Goal: Navigation & Orientation: Find specific page/section

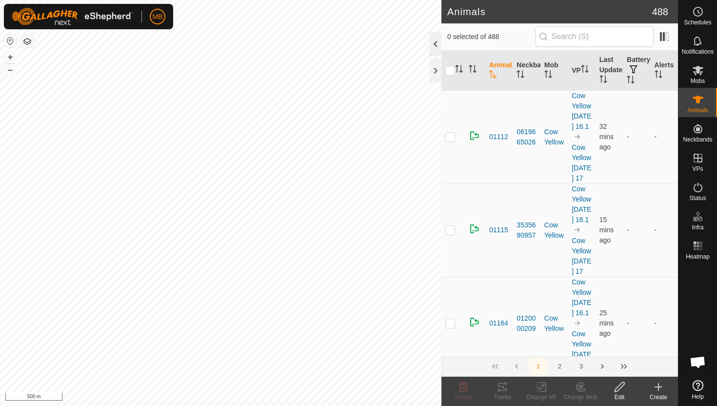
click at [436, 42] on div at bounding box center [436, 43] width 12 height 23
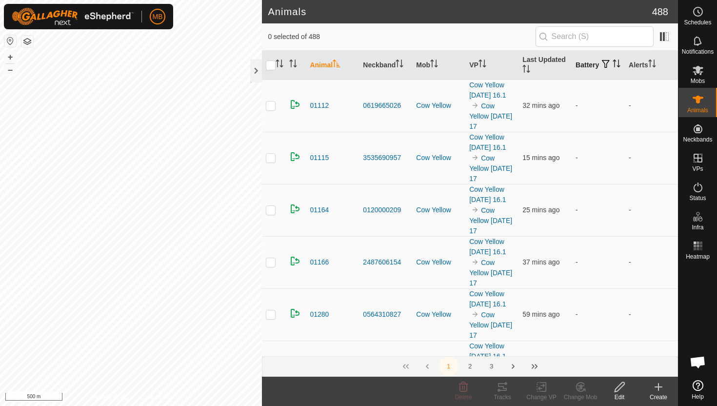
click at [612, 67] on icon "Activate to sort" at bounding box center [616, 63] width 8 height 8
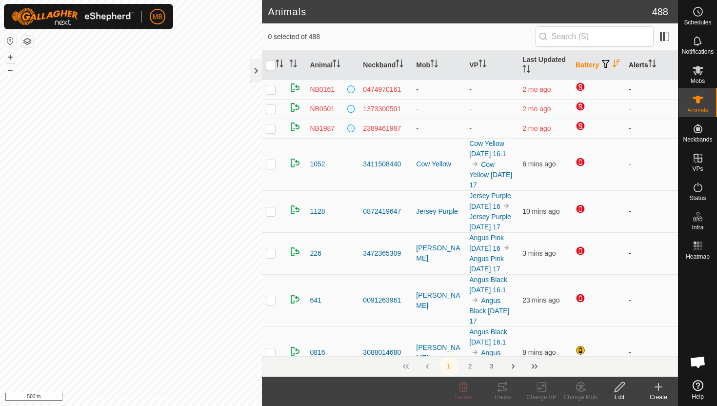
click at [654, 61] on icon "Activate to sort" at bounding box center [652, 63] width 8 height 8
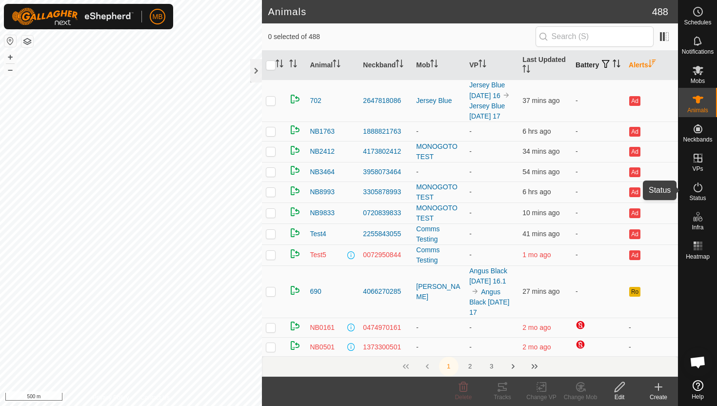
click at [698, 188] on icon at bounding box center [698, 187] width 12 height 12
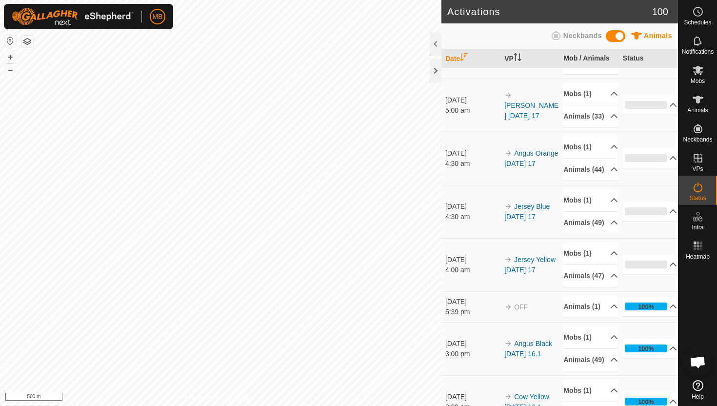
scroll to position [309, 0]
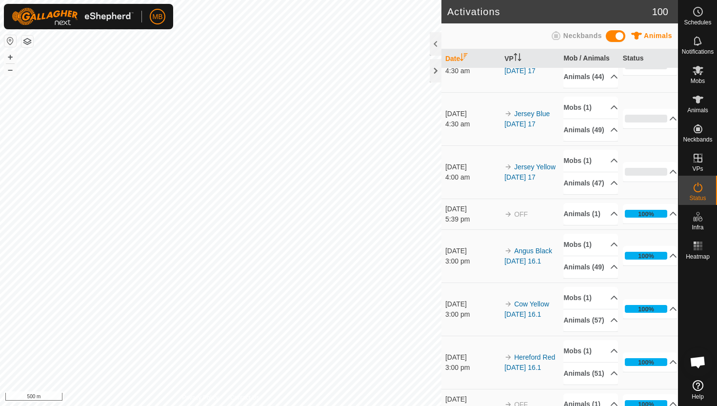
scroll to position [405, 0]
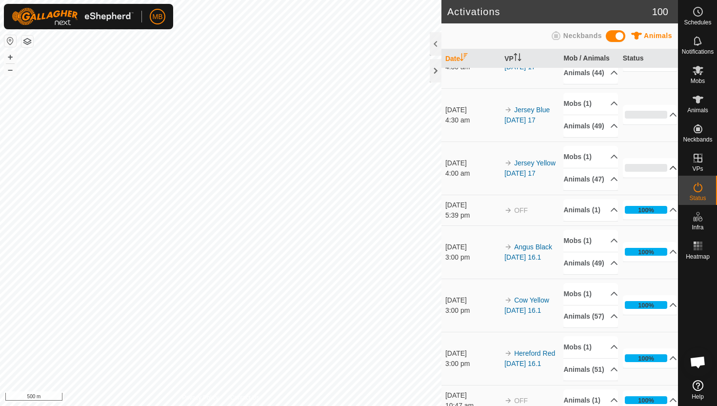
click at [664, 177] on p-accordion-header "0%" at bounding box center [650, 168] width 55 height 20
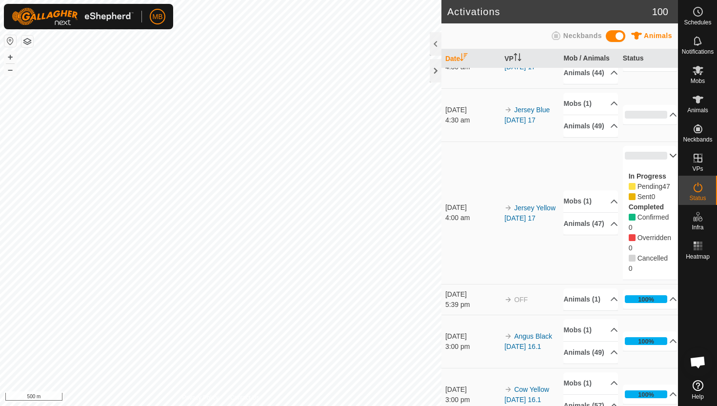
click at [665, 165] on p-accordion-header "0%" at bounding box center [650, 156] width 55 height 20
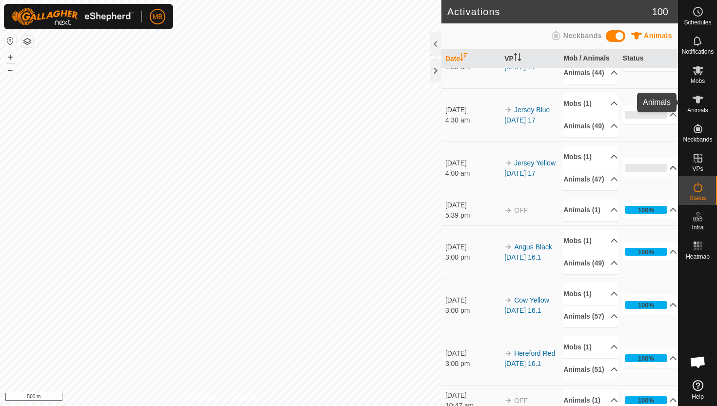
click at [695, 99] on icon at bounding box center [697, 100] width 11 height 8
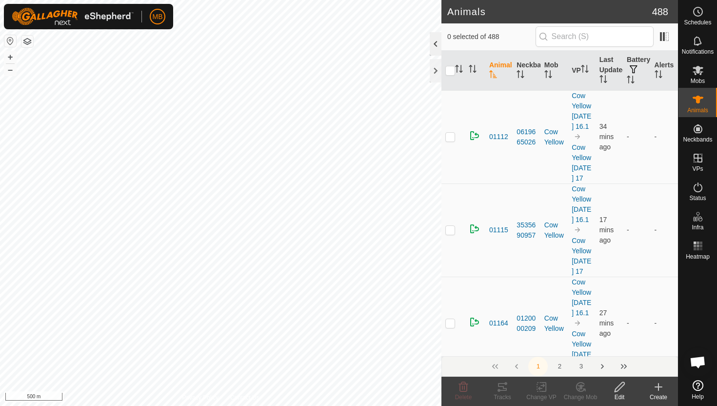
click at [437, 46] on div at bounding box center [436, 43] width 12 height 23
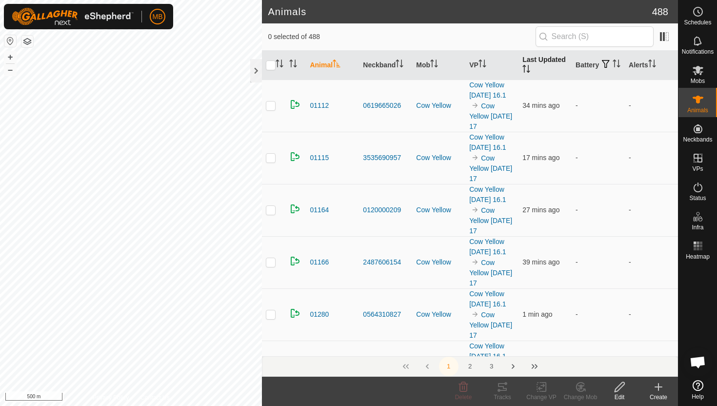
click at [528, 68] on icon "Activate to sort" at bounding box center [528, 69] width 1 height 8
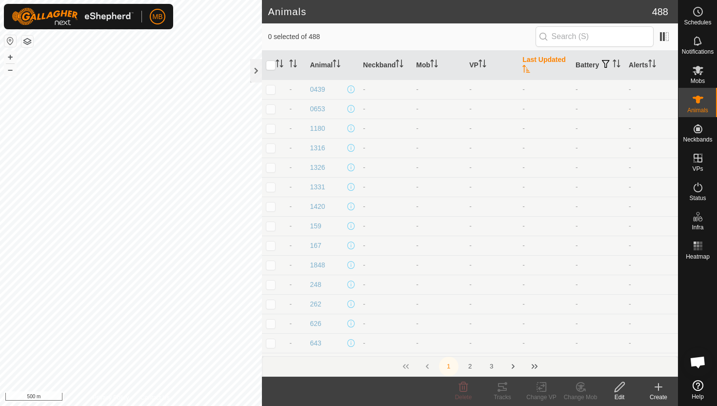
click at [528, 68] on icon "Activate to sort" at bounding box center [526, 69] width 8 height 8
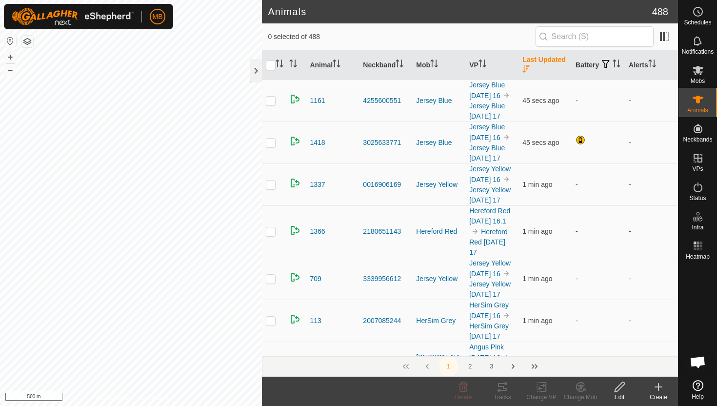
click at [528, 68] on icon "Activate to sort" at bounding box center [526, 69] width 8 height 8
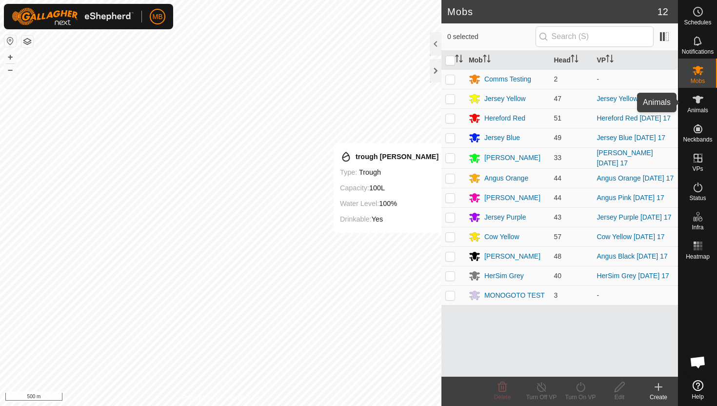
click at [699, 105] on icon at bounding box center [698, 100] width 12 height 12
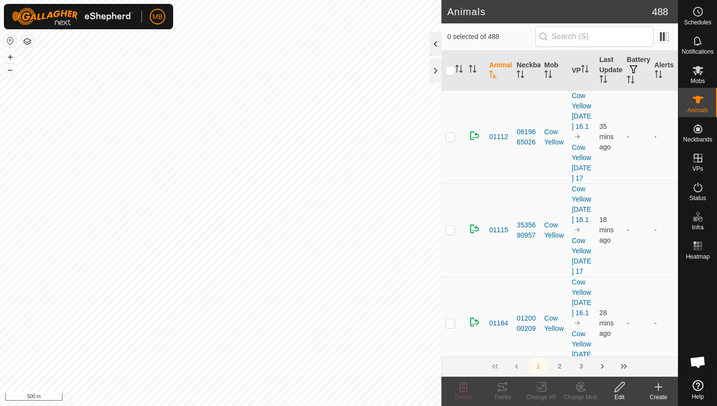
click at [433, 44] on div at bounding box center [436, 43] width 12 height 23
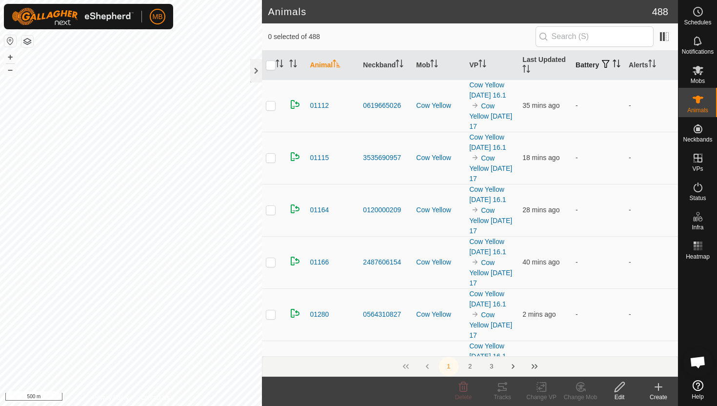
click at [612, 67] on icon "Activate to sort" at bounding box center [616, 63] width 8 height 8
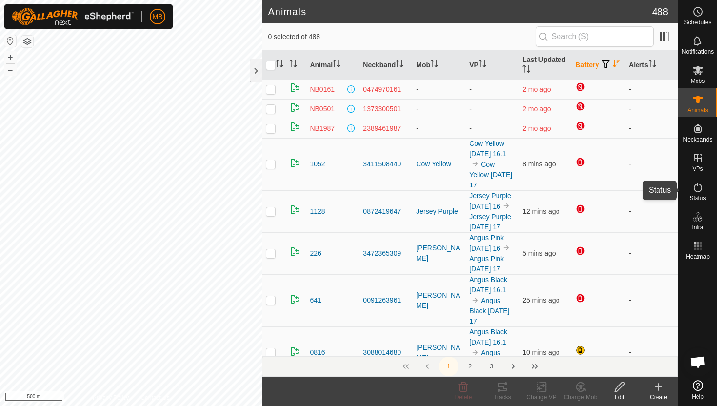
click at [698, 188] on icon at bounding box center [698, 187] width 12 height 12
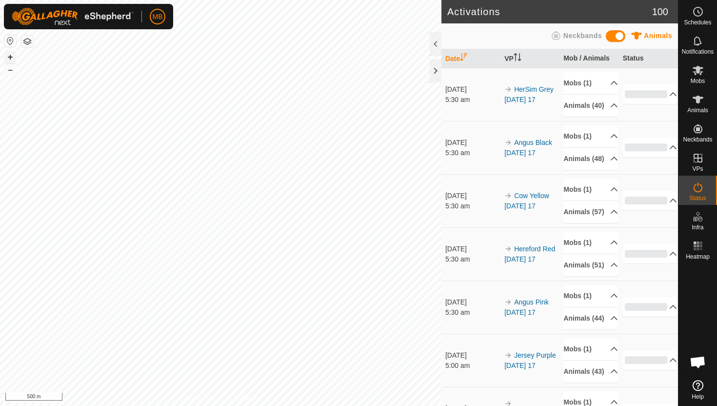
click at [12, 58] on button "+" at bounding box center [10, 57] width 12 height 12
click at [699, 96] on icon at bounding box center [697, 100] width 11 height 8
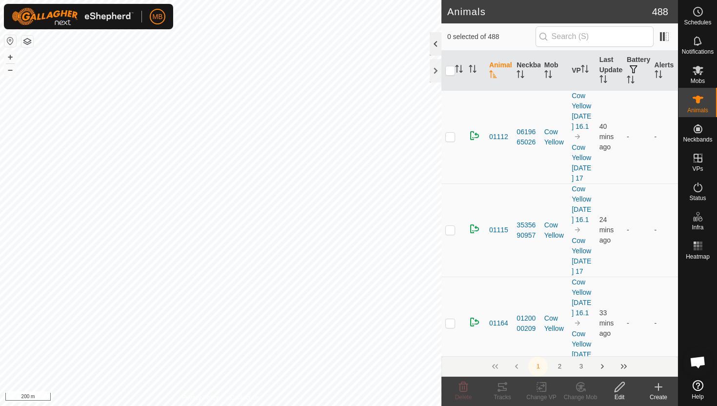
click at [436, 41] on div at bounding box center [436, 43] width 12 height 23
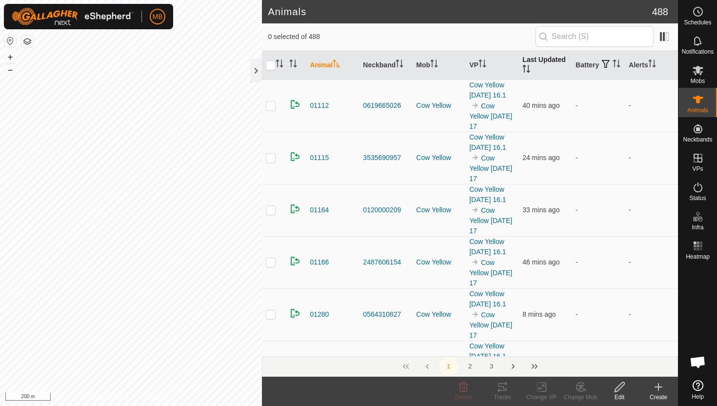
click at [526, 68] on icon "Activate to sort" at bounding box center [526, 69] width 8 height 8
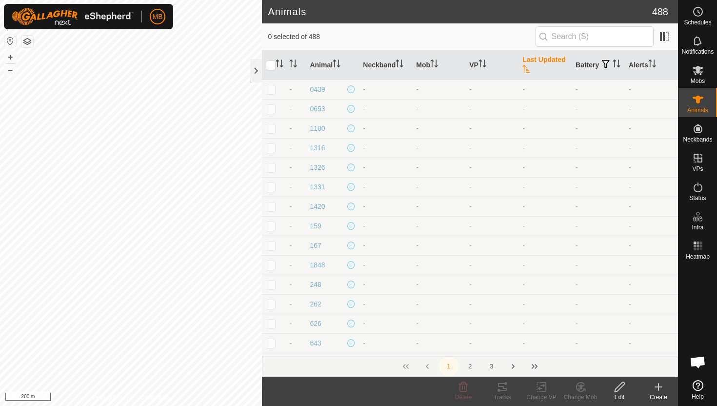
click at [526, 68] on icon "Activate to sort" at bounding box center [526, 69] width 8 height 8
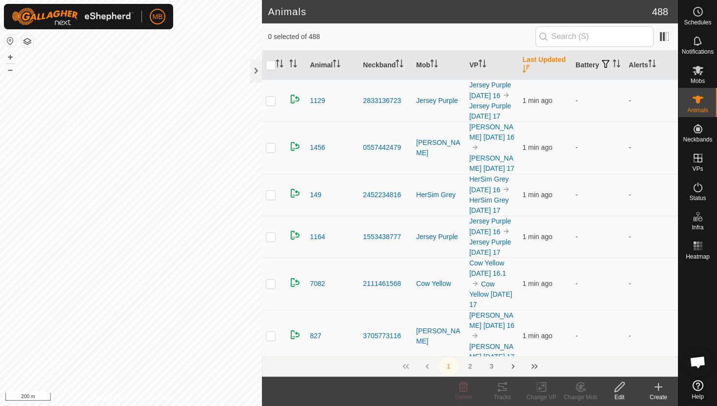
click at [526, 68] on icon "Activate to sort" at bounding box center [526, 69] width 8 height 8
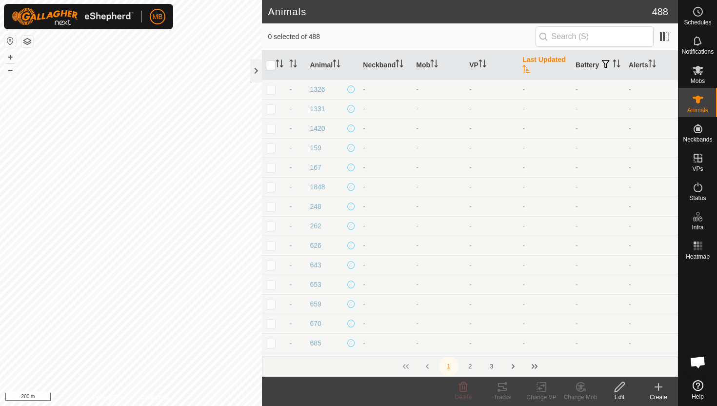
scroll to position [71, 0]
click at [650, 59] on icon "Activate to sort" at bounding box center [649, 63] width 1 height 8
click at [652, 59] on icon "Activate to sort" at bounding box center [652, 63] width 8 height 8
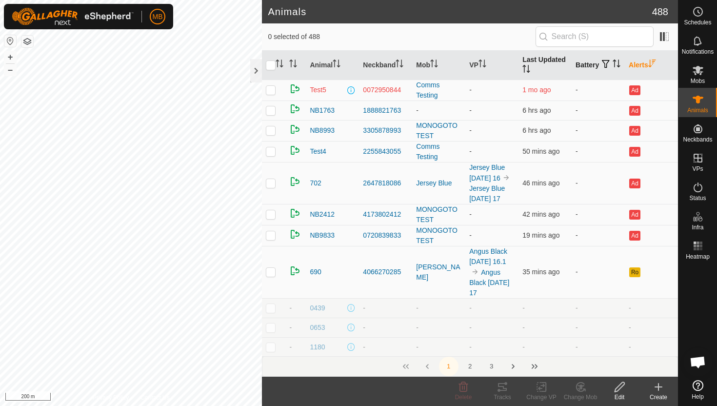
click at [614, 67] on icon "Activate to sort" at bounding box center [614, 63] width 1 height 8
click at [613, 67] on icon "Activate to sort" at bounding box center [616, 63] width 7 height 8
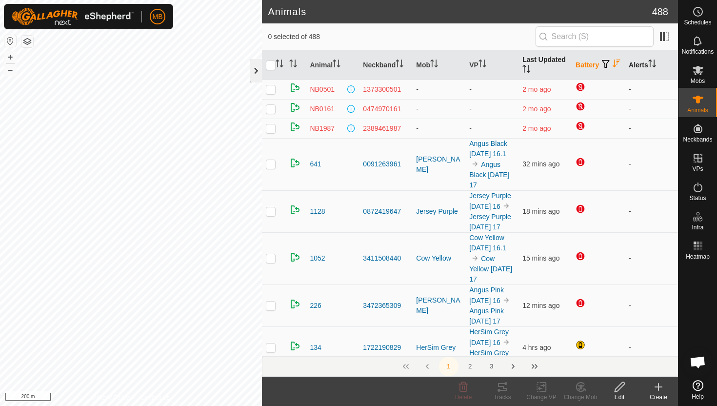
click at [254, 70] on div at bounding box center [256, 70] width 12 height 23
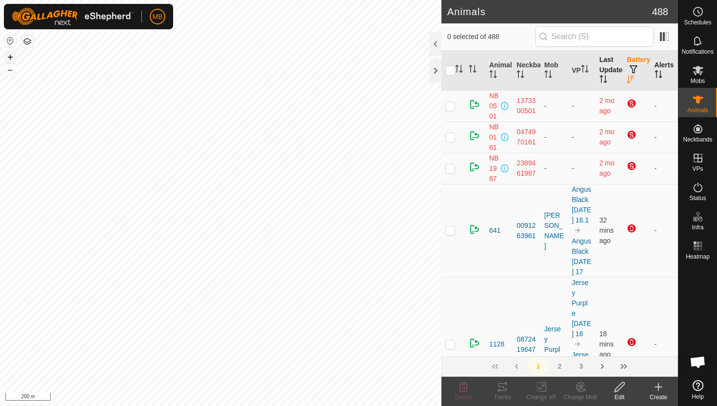
click at [9, 55] on button "+" at bounding box center [10, 57] width 12 height 12
click at [112, 0] on html "MB Schedules Notifications Mobs Animals Neckbands VPs Status Infra Heatmap Help…" at bounding box center [358, 203] width 717 height 406
click at [115, 0] on html "MB Schedules Notifications Mobs Animals Neckbands VPs Status Infra Heatmap Help…" at bounding box center [358, 203] width 717 height 406
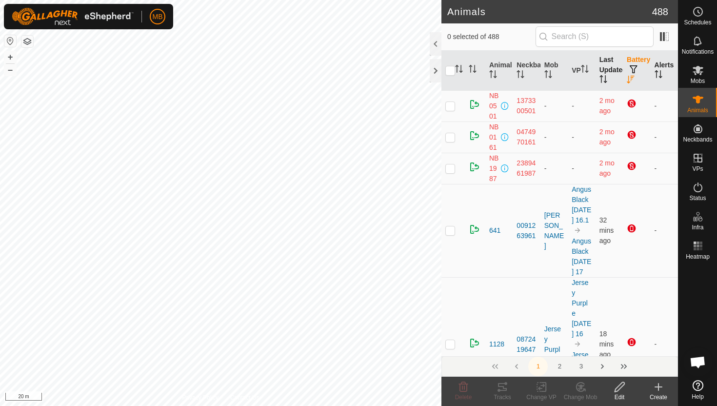
click at [138, 0] on html "MB Schedules Notifications Mobs Animals Neckbands VPs Status Infra Heatmap Help…" at bounding box center [358, 203] width 717 height 406
click at [143, 0] on html "MB Schedules Notifications Mobs Animals Neckbands VPs Status Infra Heatmap Help…" at bounding box center [358, 203] width 717 height 406
click at [697, 186] on icon at bounding box center [698, 187] width 12 height 12
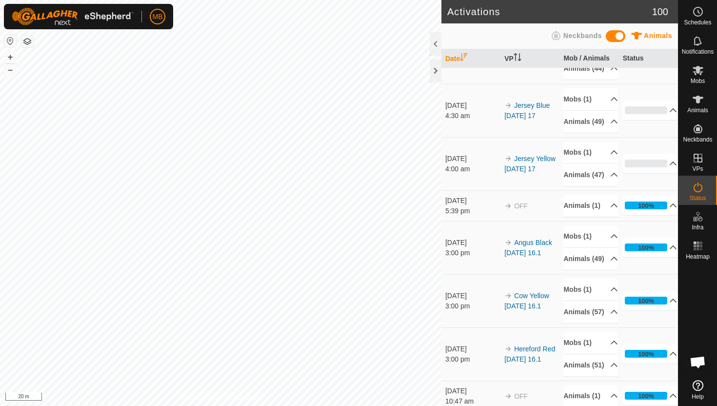
scroll to position [411, 0]
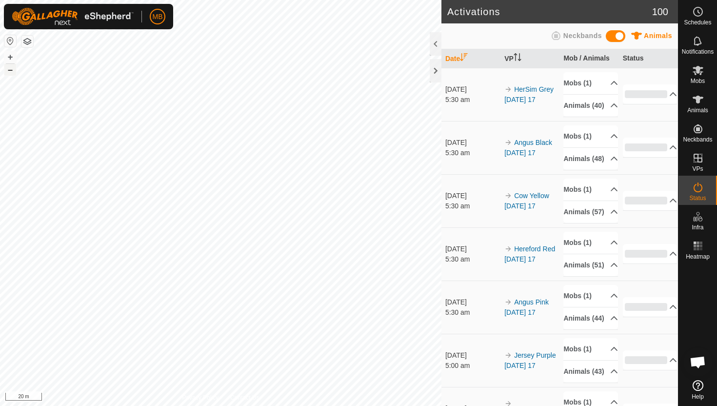
click at [10, 68] on button "–" at bounding box center [10, 70] width 12 height 12
click at [700, 105] on icon at bounding box center [698, 100] width 12 height 12
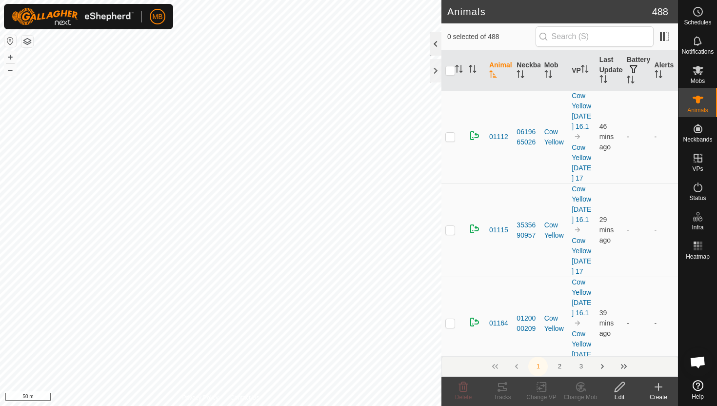
click at [436, 50] on div at bounding box center [436, 43] width 12 height 23
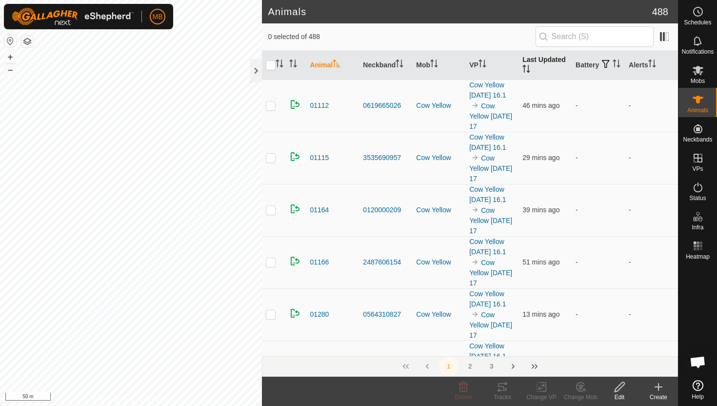
click at [525, 67] on icon "Activate to sort" at bounding box center [526, 69] width 8 height 8
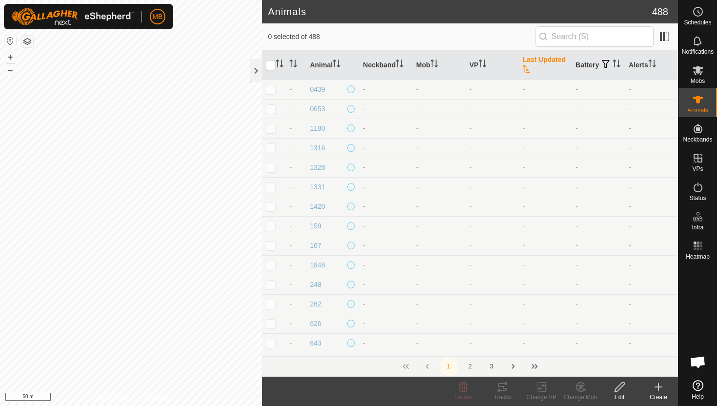
click at [525, 67] on icon "Activate to sort" at bounding box center [526, 69] width 8 height 8
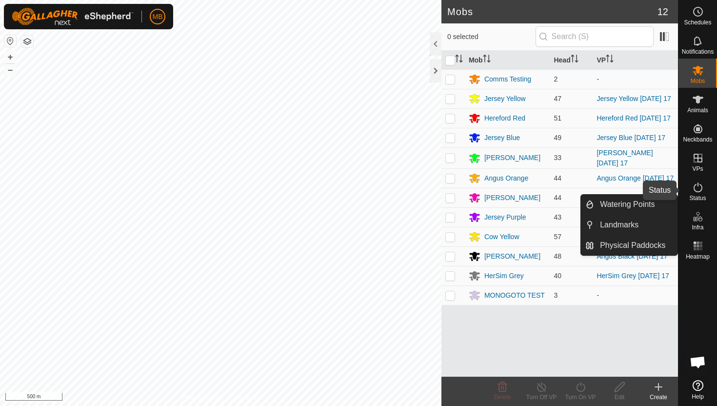
click at [699, 189] on icon at bounding box center [698, 187] width 12 height 12
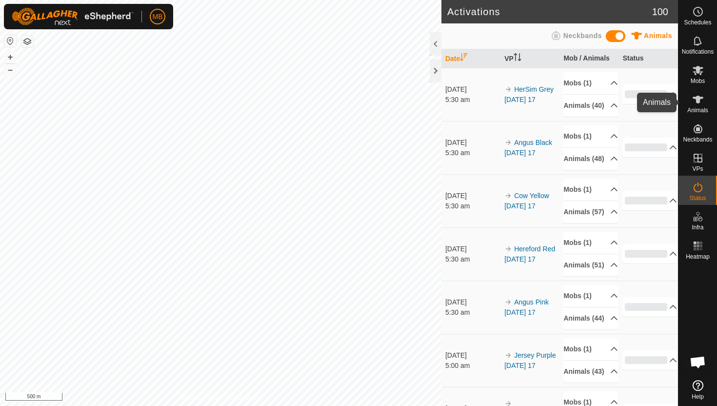
click at [698, 99] on icon at bounding box center [697, 100] width 11 height 8
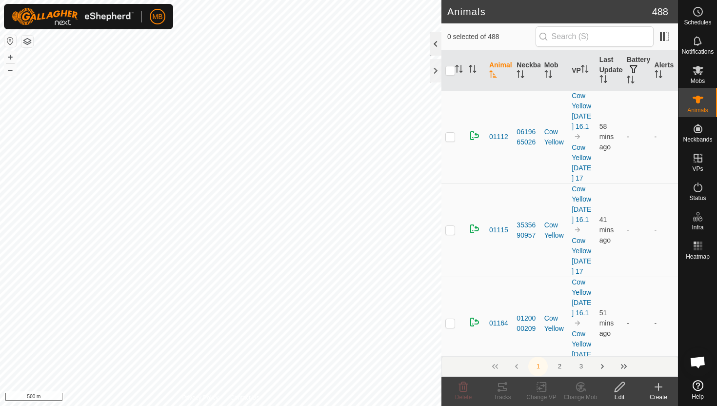
click at [434, 36] on div at bounding box center [436, 43] width 12 height 23
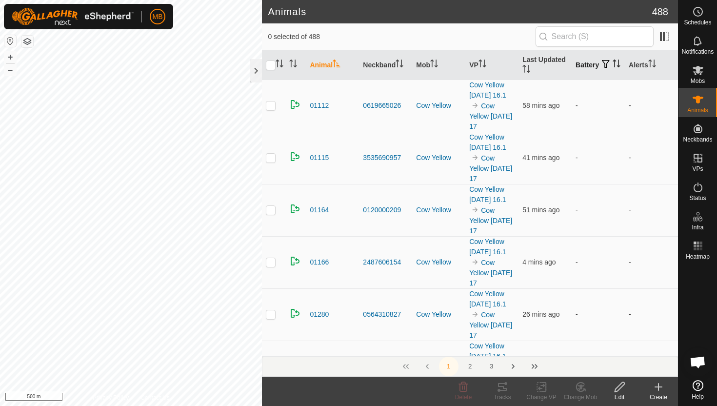
click at [612, 67] on icon "Activate to sort" at bounding box center [616, 63] width 8 height 8
click at [613, 67] on icon "Activate to sort" at bounding box center [616, 63] width 7 height 8
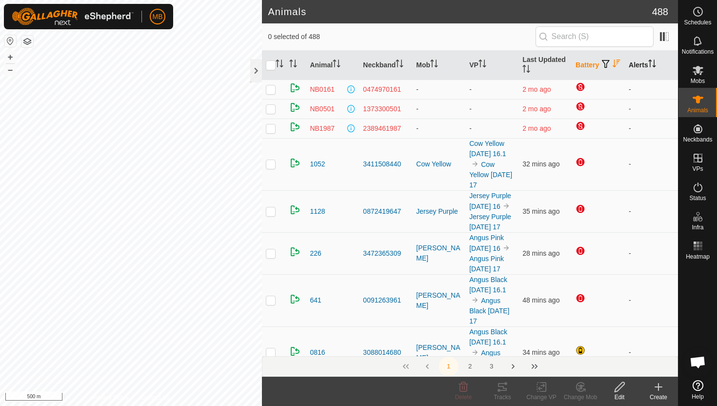
click at [653, 64] on icon "Activate to sort" at bounding box center [652, 63] width 8 height 8
